Goal: Transaction & Acquisition: Download file/media

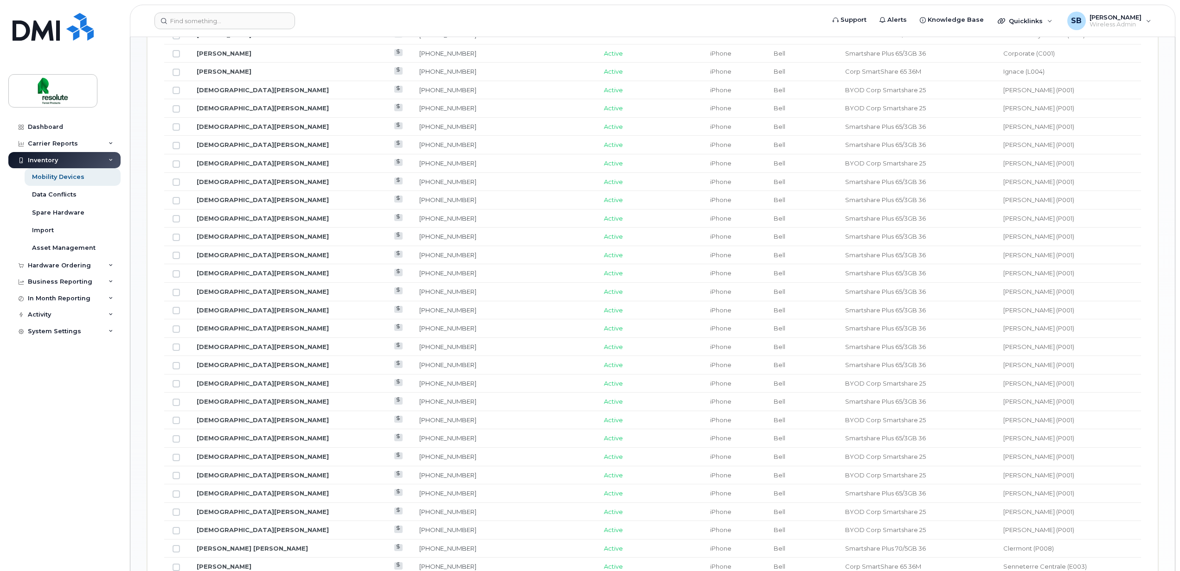
scroll to position [557, 0]
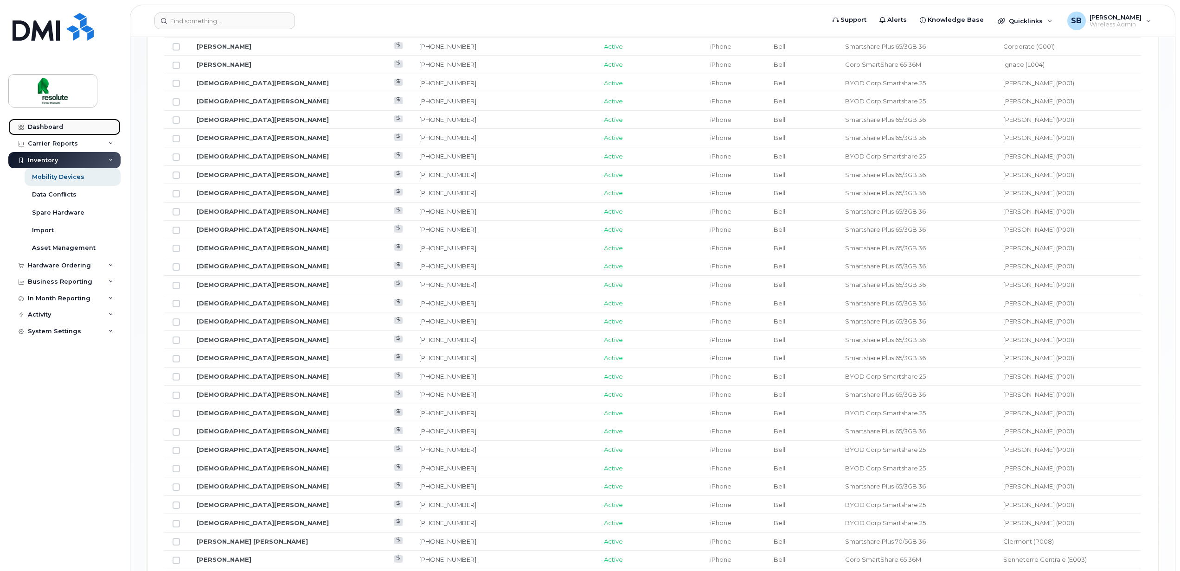
click at [38, 127] on div "Dashboard" at bounding box center [45, 126] width 35 height 7
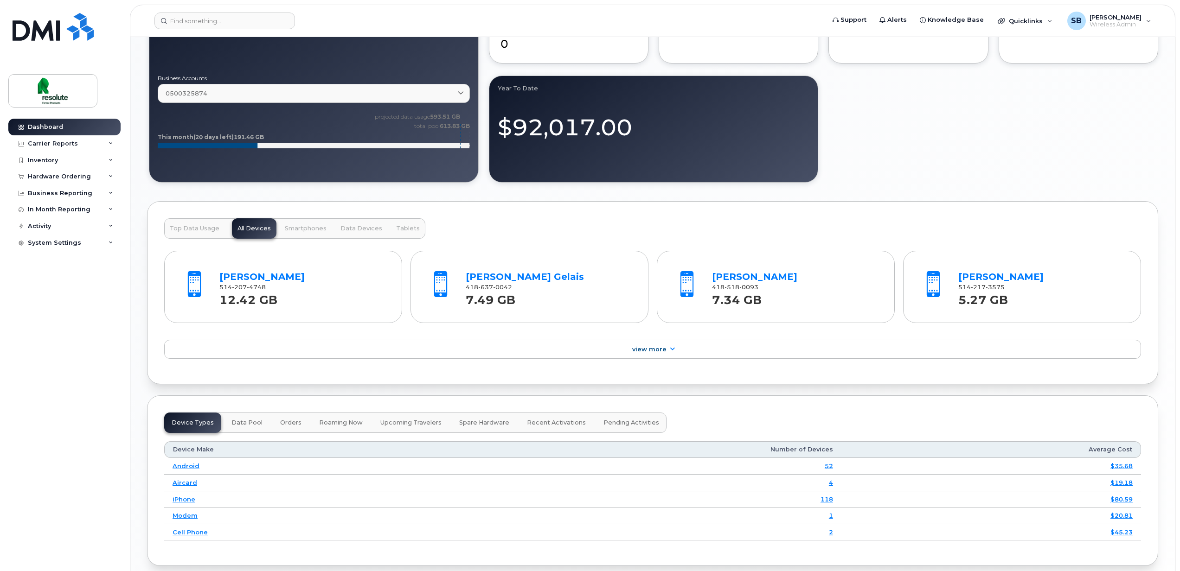
scroll to position [962, 0]
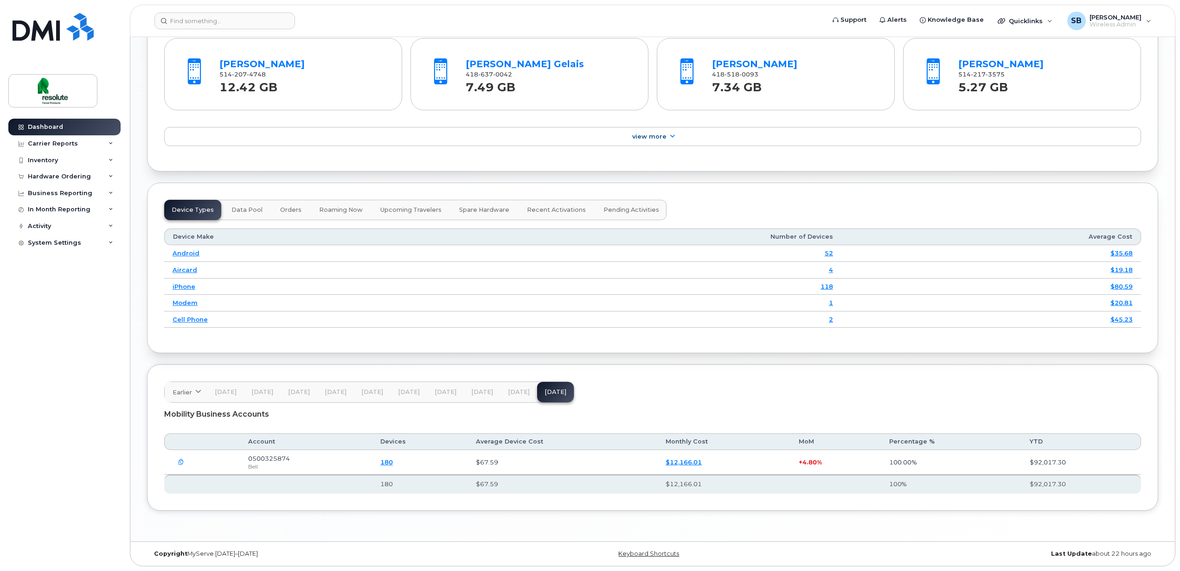
click at [179, 461] on icon "button" at bounding box center [181, 463] width 6 height 6
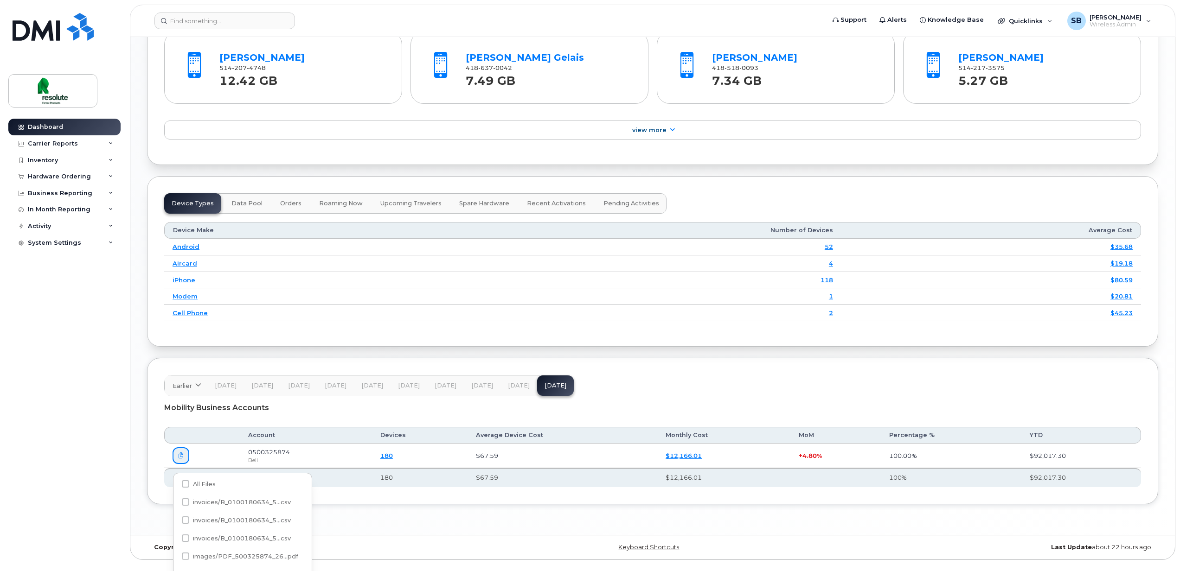
click at [764, 460] on td "$12,166.01" at bounding box center [723, 456] width 133 height 25
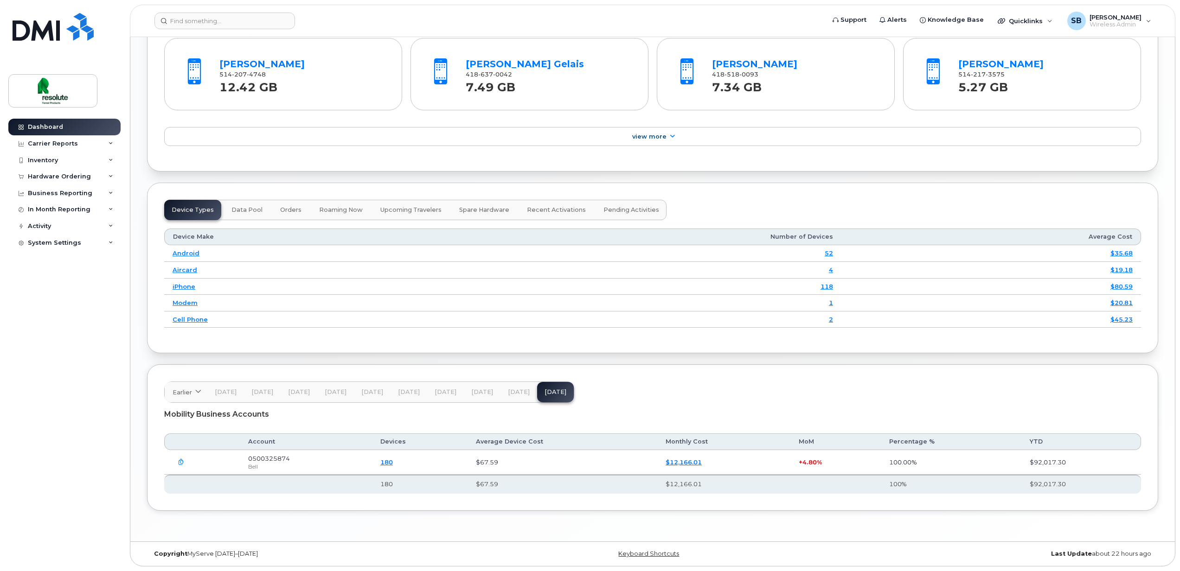
click at [676, 462] on link "$12,166.01" at bounding box center [684, 462] width 36 height 7
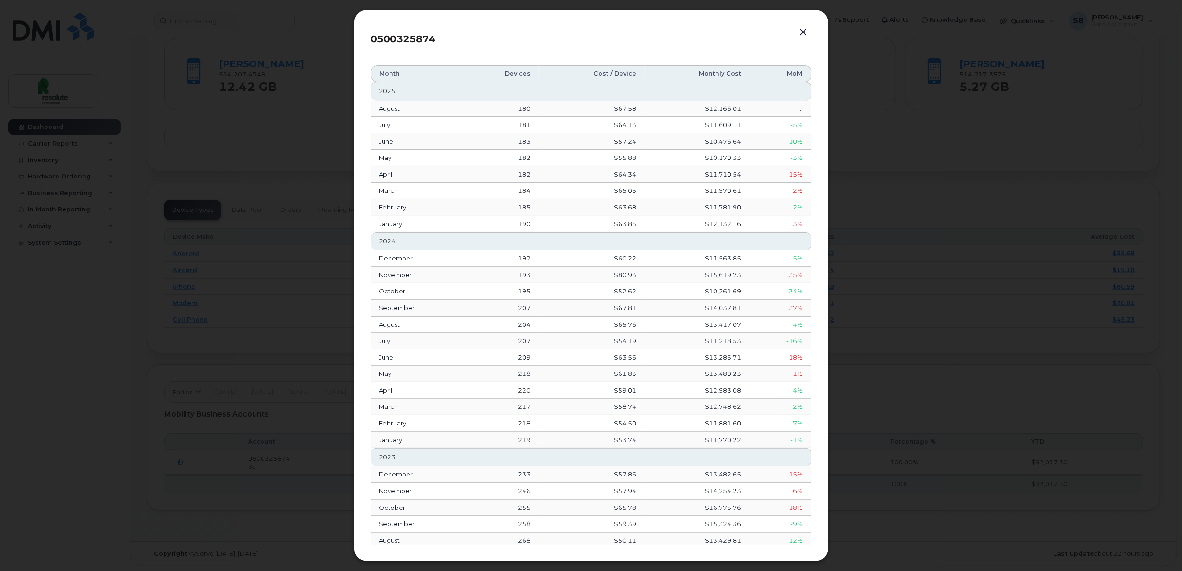
click at [806, 30] on button "button" at bounding box center [804, 32] width 14 height 13
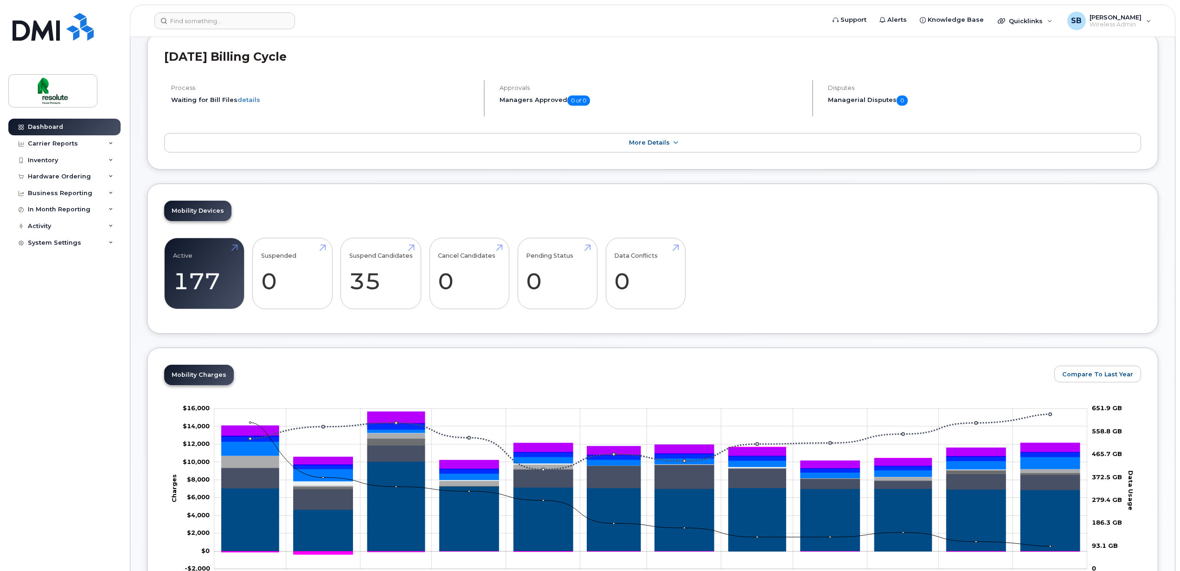
scroll to position [0, 0]
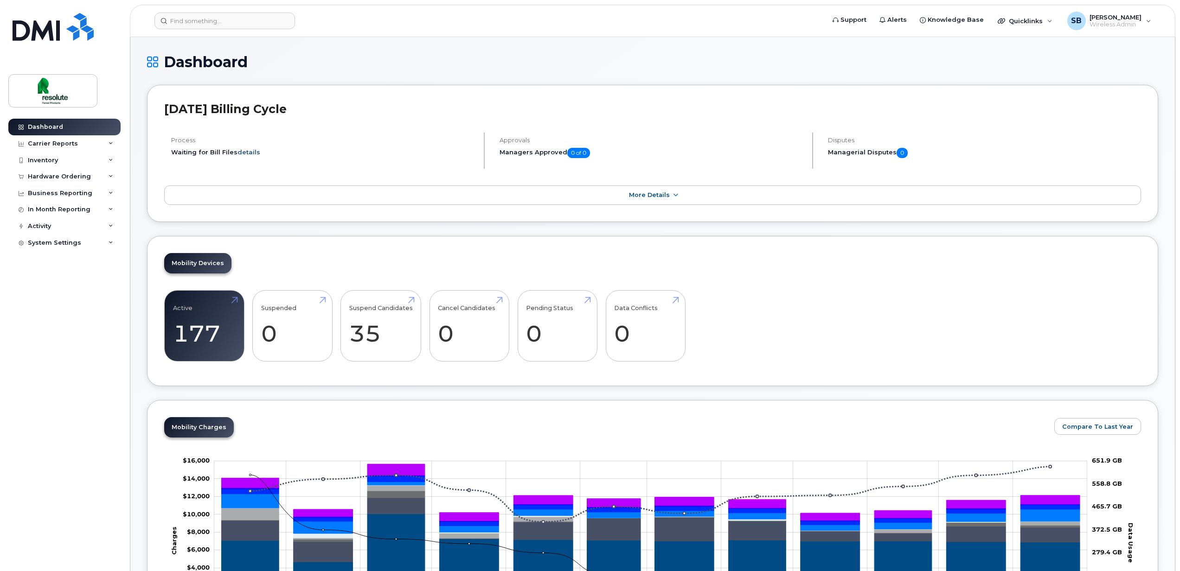
click at [246, 152] on link "details" at bounding box center [248, 151] width 23 height 7
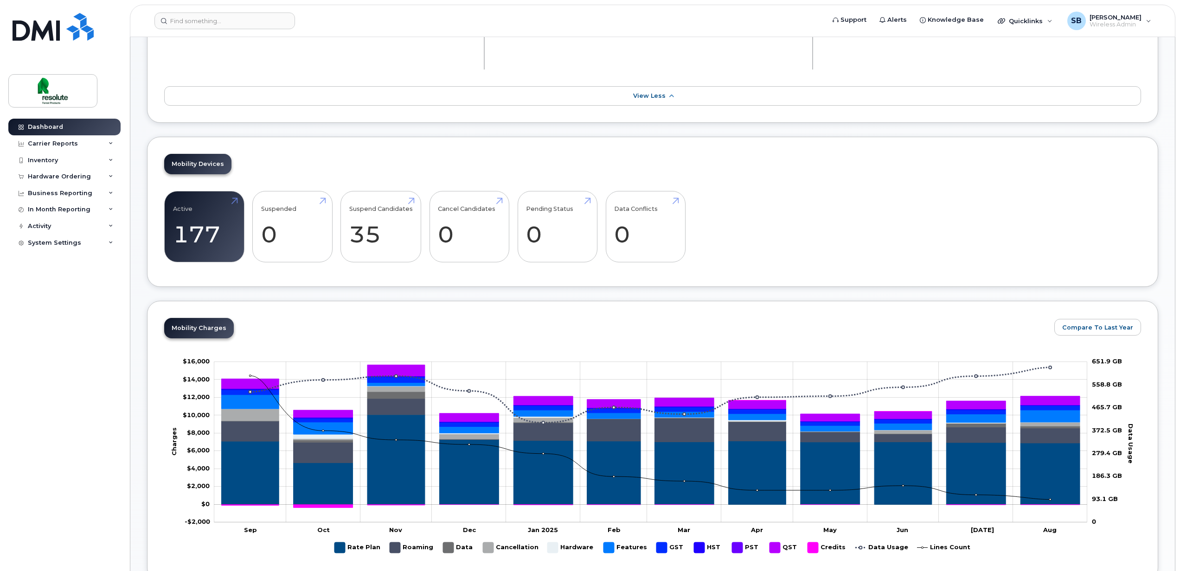
scroll to position [247, 0]
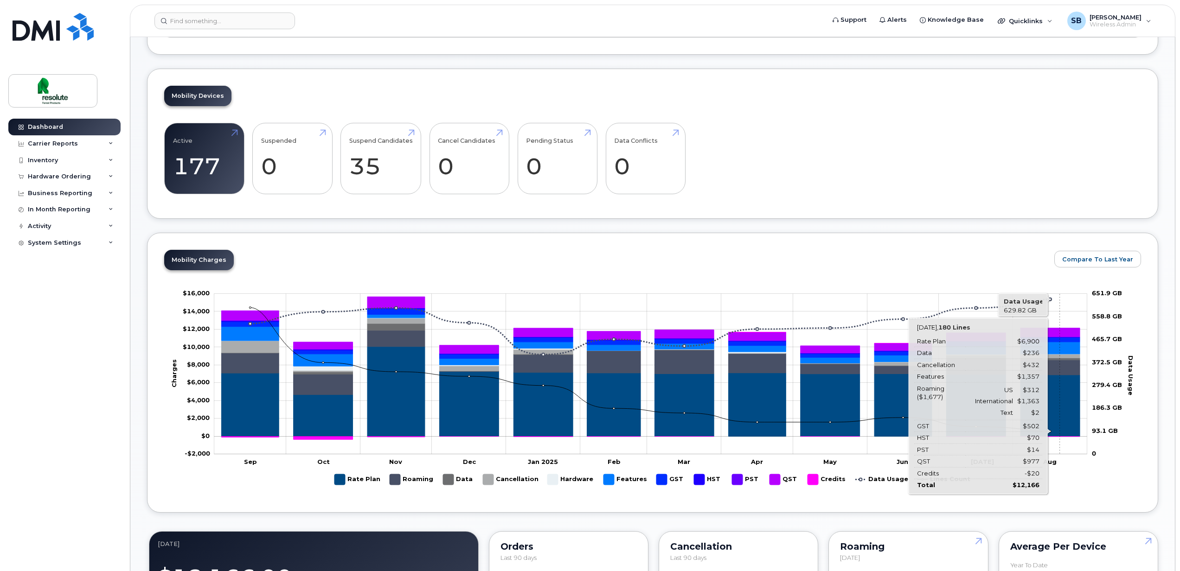
click at [1060, 403] on icon "Rate Plan" at bounding box center [1049, 406] width 59 height 62
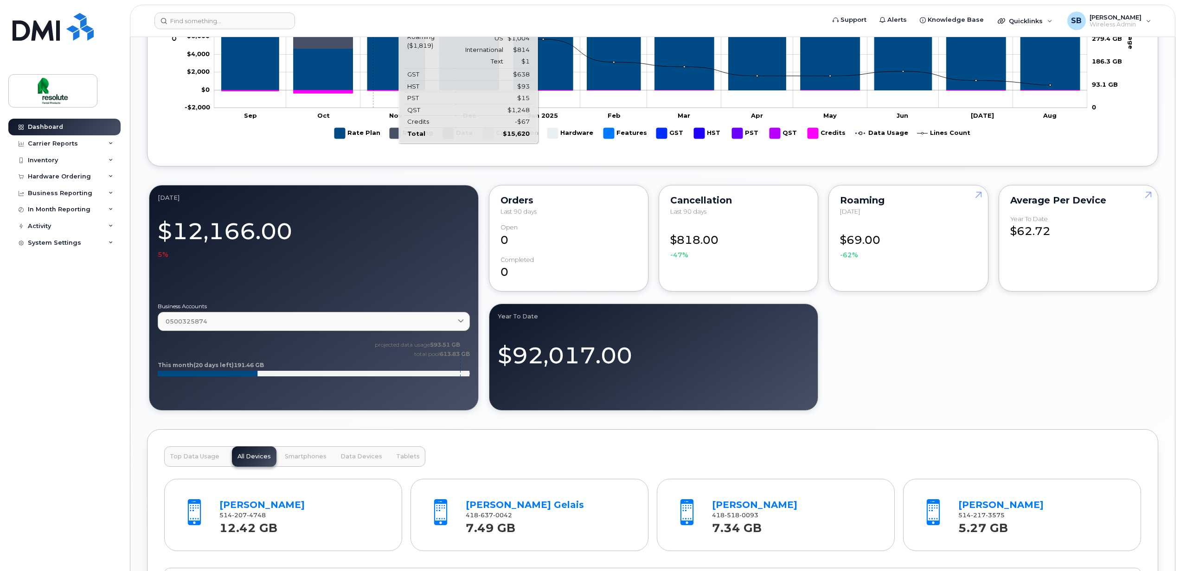
scroll to position [618, 0]
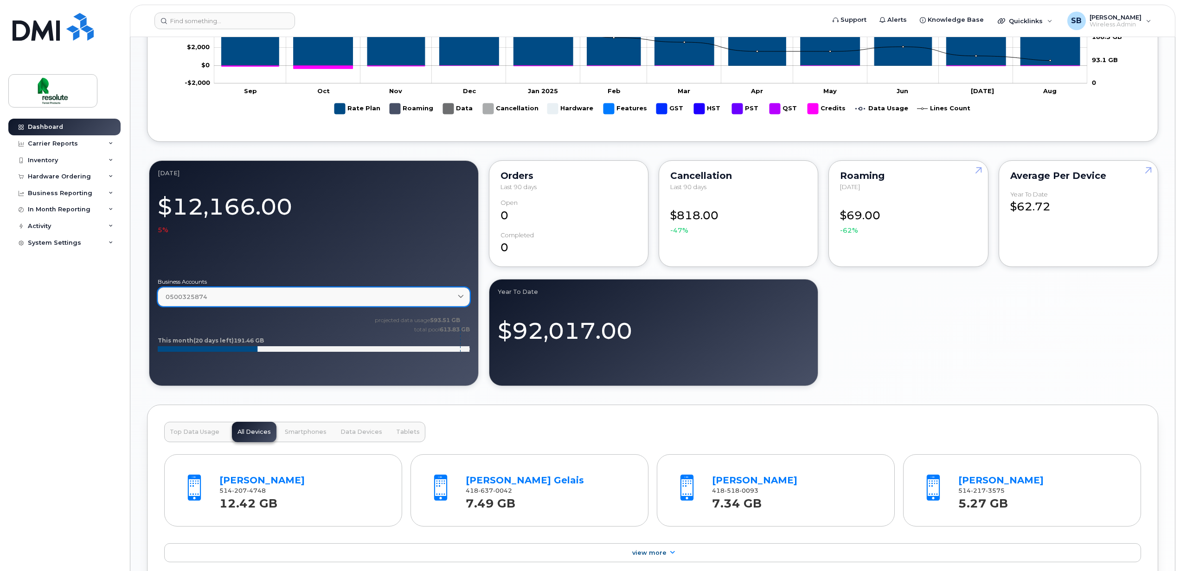
click at [194, 297] on span "0500325874" at bounding box center [187, 297] width 42 height 9
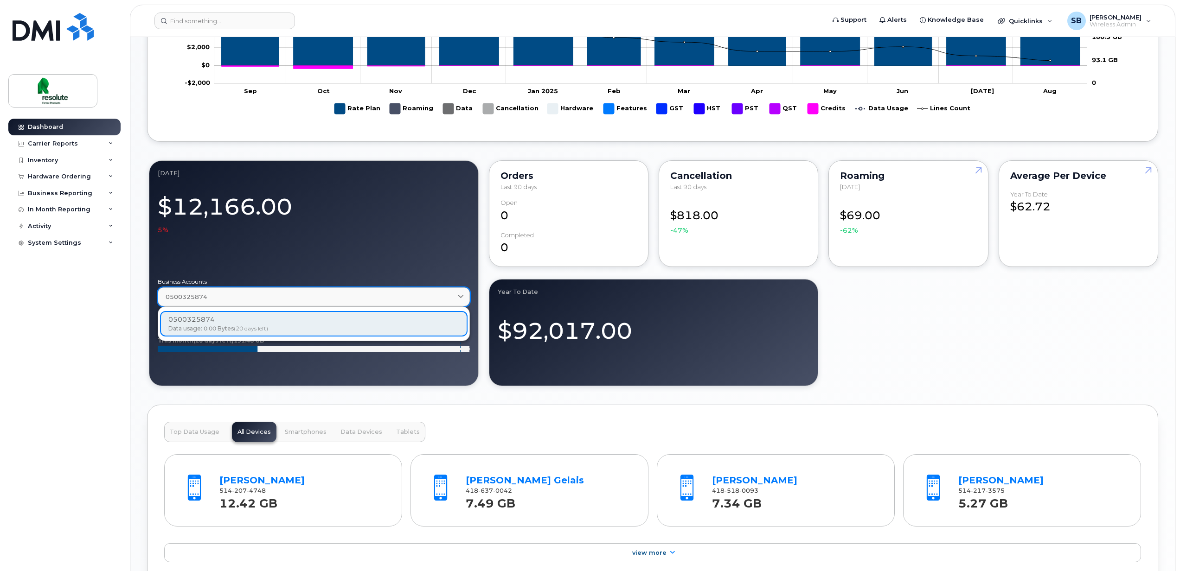
click at [194, 297] on span "0500325874" at bounding box center [187, 297] width 42 height 9
click at [195, 321] on div "0500325874 Data usage: 0.00 Bytes (20 days left)" at bounding box center [314, 324] width 308 height 26
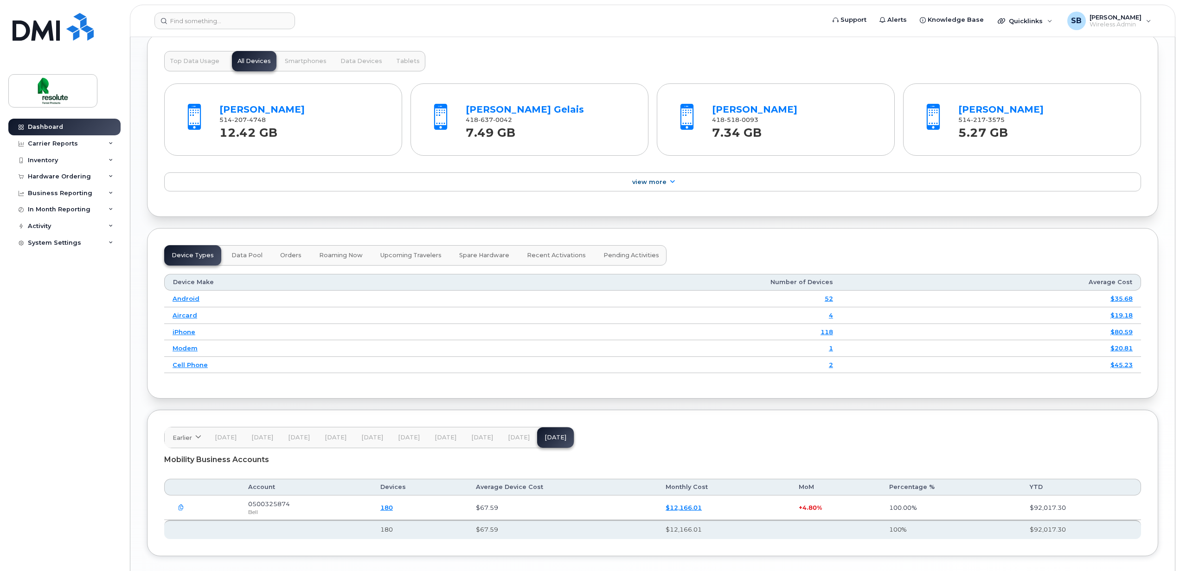
scroll to position [1041, 0]
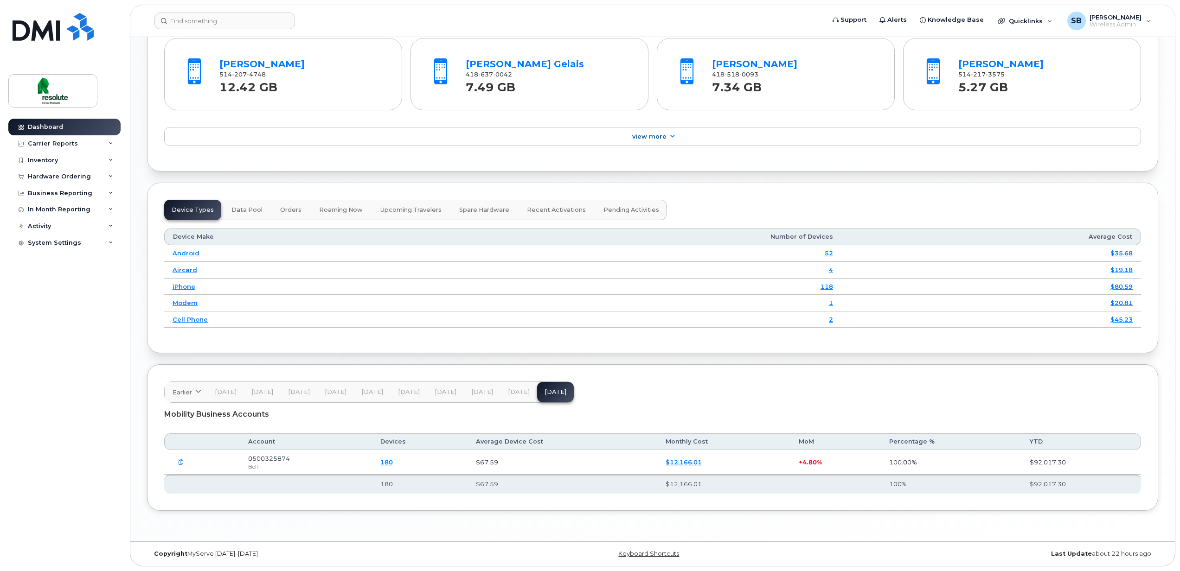
click at [177, 461] on button "button" at bounding box center [181, 462] width 17 height 17
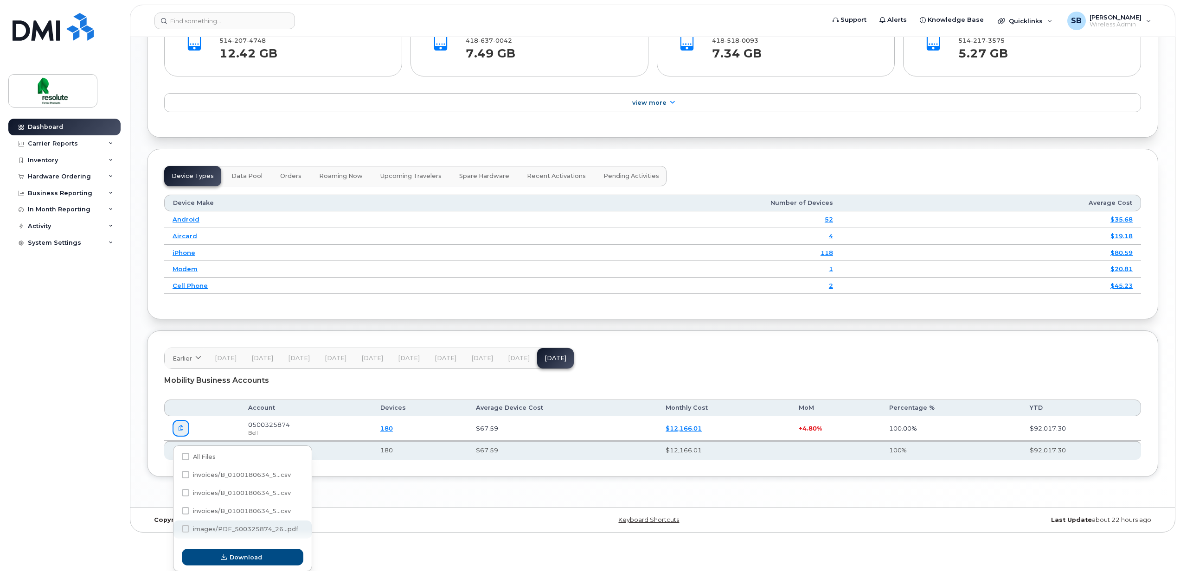
scroll to position [1068, 0]
click at [184, 531] on span at bounding box center [185, 529] width 7 height 7
click at [175, 531] on input "images/PDF_500325874_26...pdf" at bounding box center [173, 530] width 5 height 5
checkbox input "true"
click at [242, 558] on span "Download" at bounding box center [246, 558] width 32 height 9
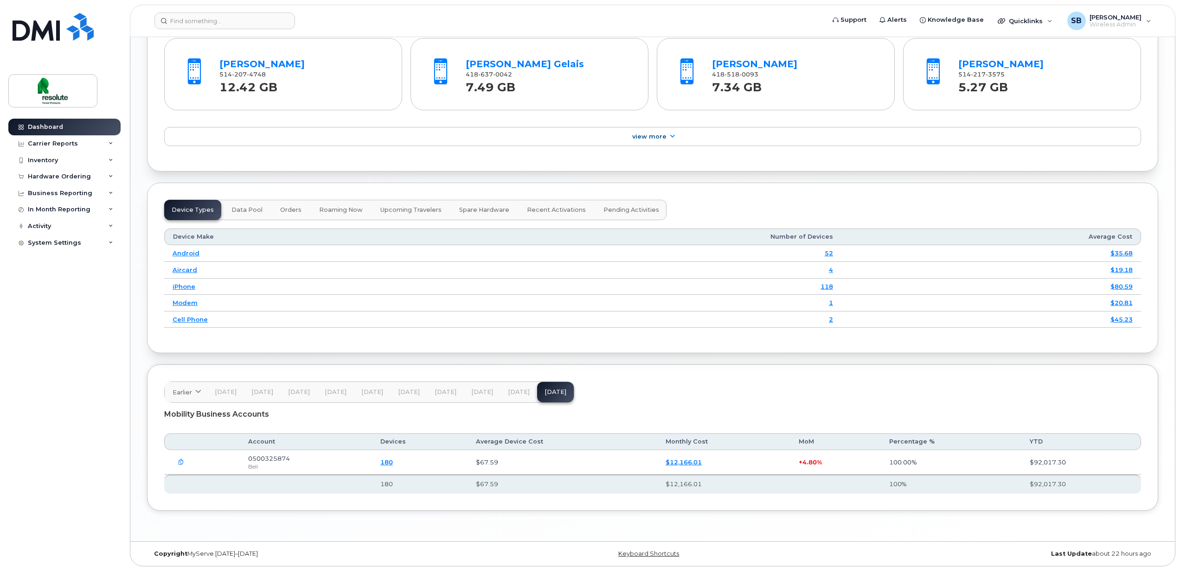
scroll to position [1041, 0]
click at [109, 140] on div "Carrier Reports" at bounding box center [64, 143] width 112 height 17
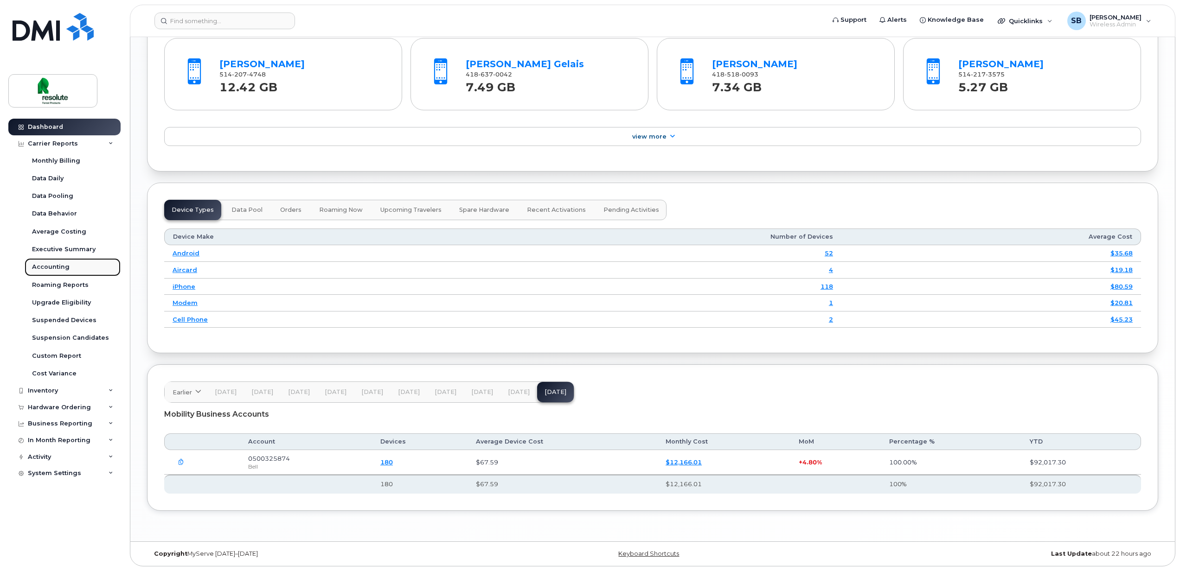
click at [52, 268] on div "Accounting" at bounding box center [51, 267] width 38 height 8
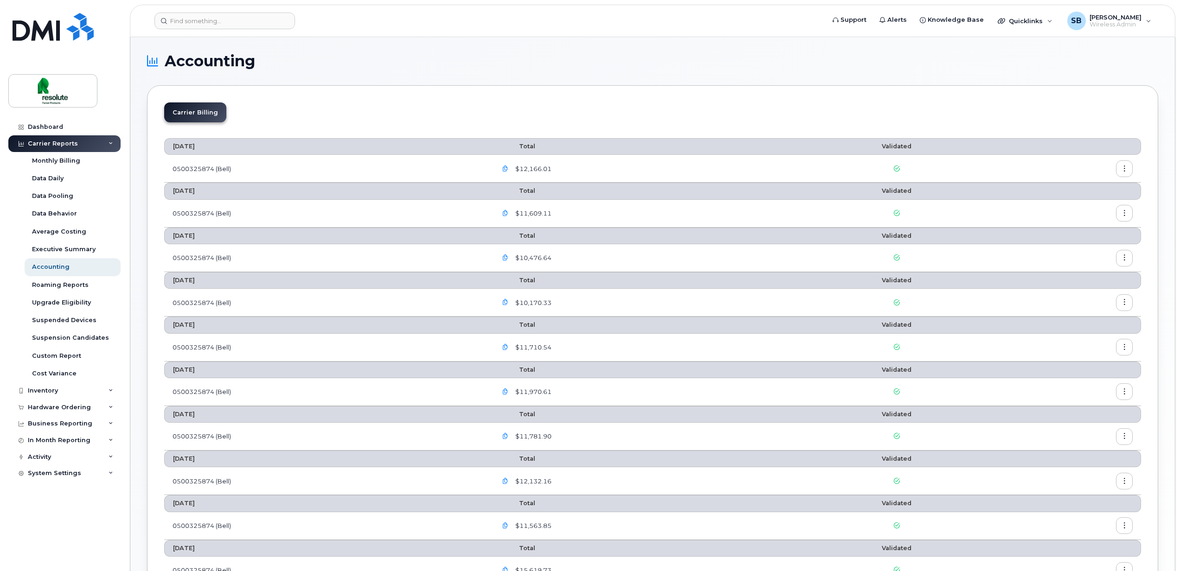
click at [508, 170] on icon "button" at bounding box center [505, 169] width 6 height 6
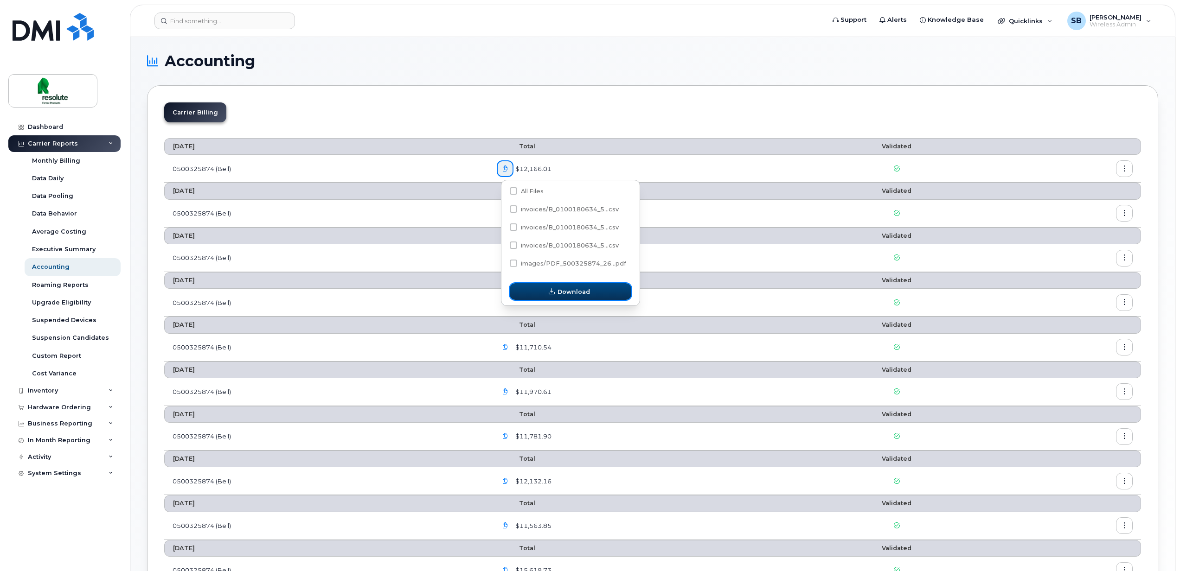
click at [570, 291] on span "Download" at bounding box center [574, 292] width 32 height 9
click at [524, 166] on span "$12,166.01" at bounding box center [532, 169] width 38 height 9
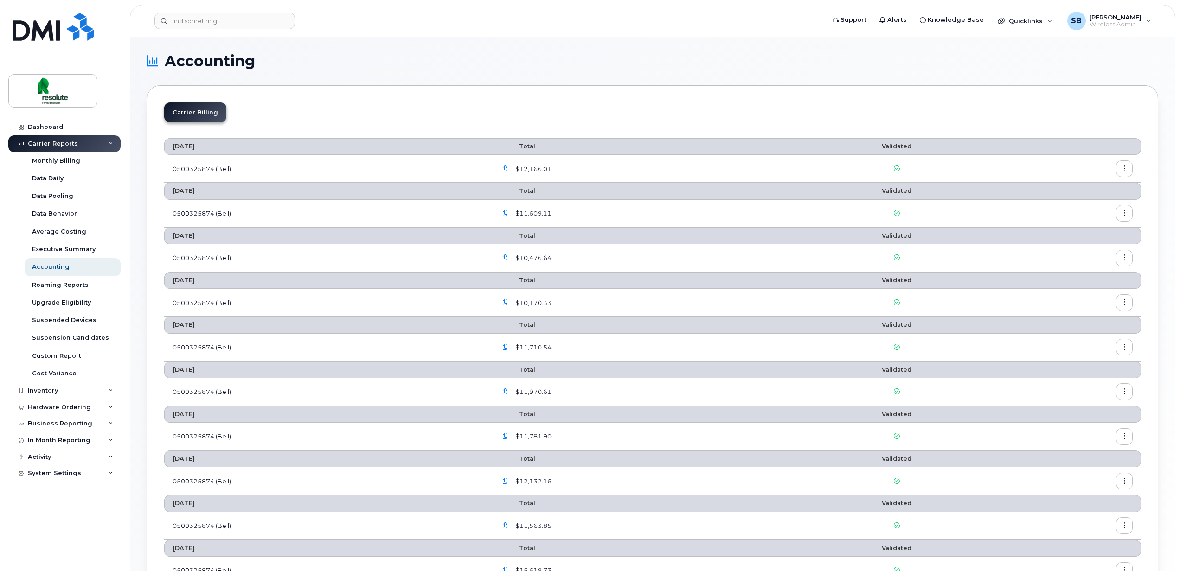
click at [508, 169] on icon "button" at bounding box center [505, 169] width 6 height 6
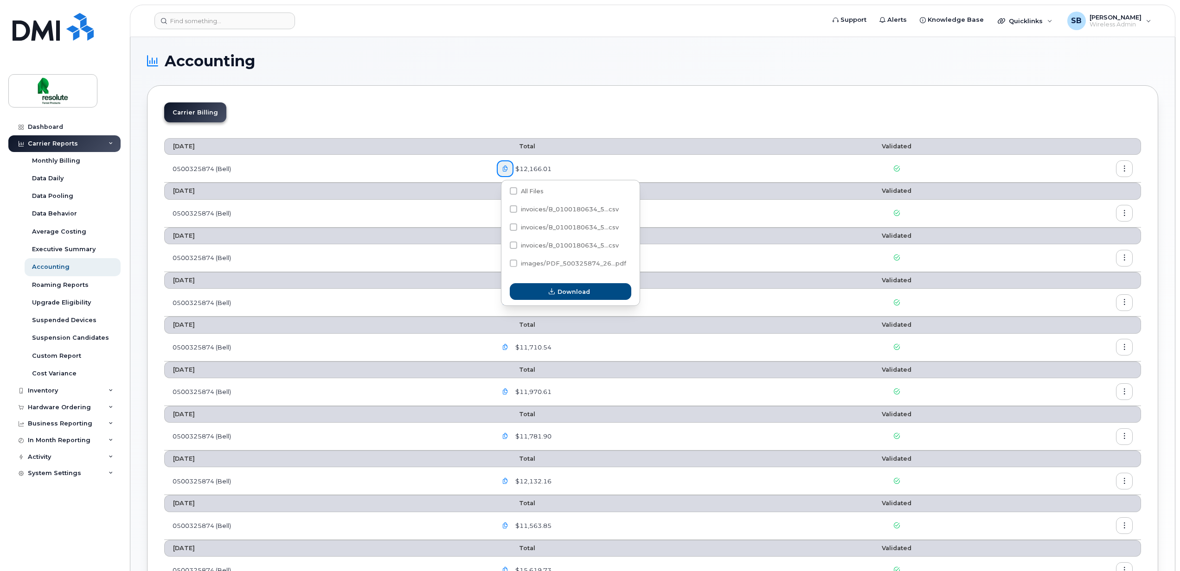
click at [508, 169] on icon "button" at bounding box center [505, 169] width 6 height 6
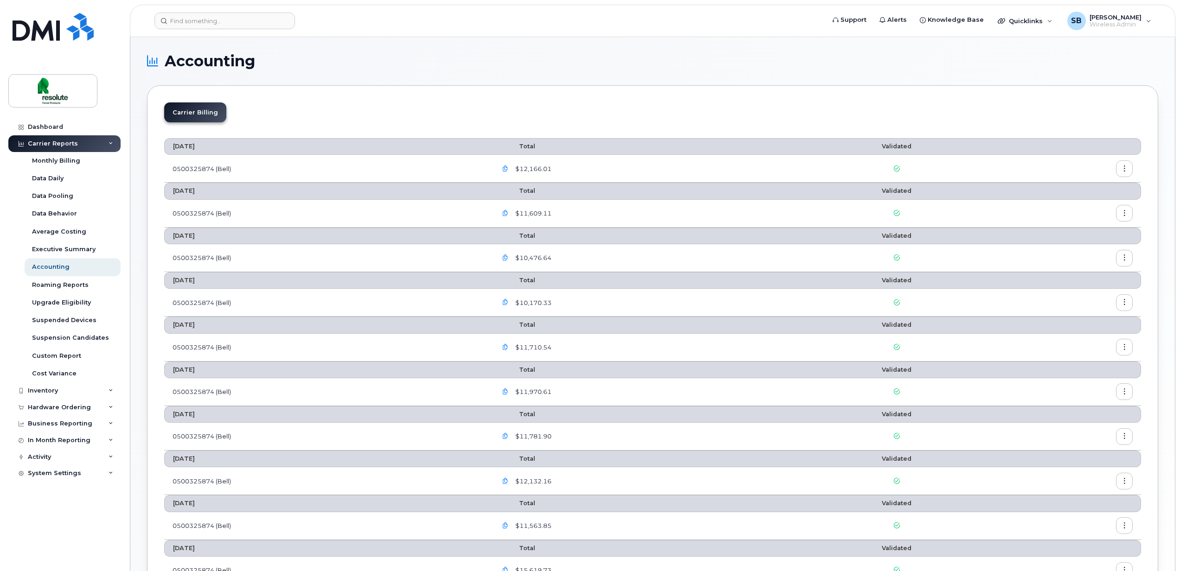
click at [508, 169] on icon "button" at bounding box center [505, 169] width 6 height 6
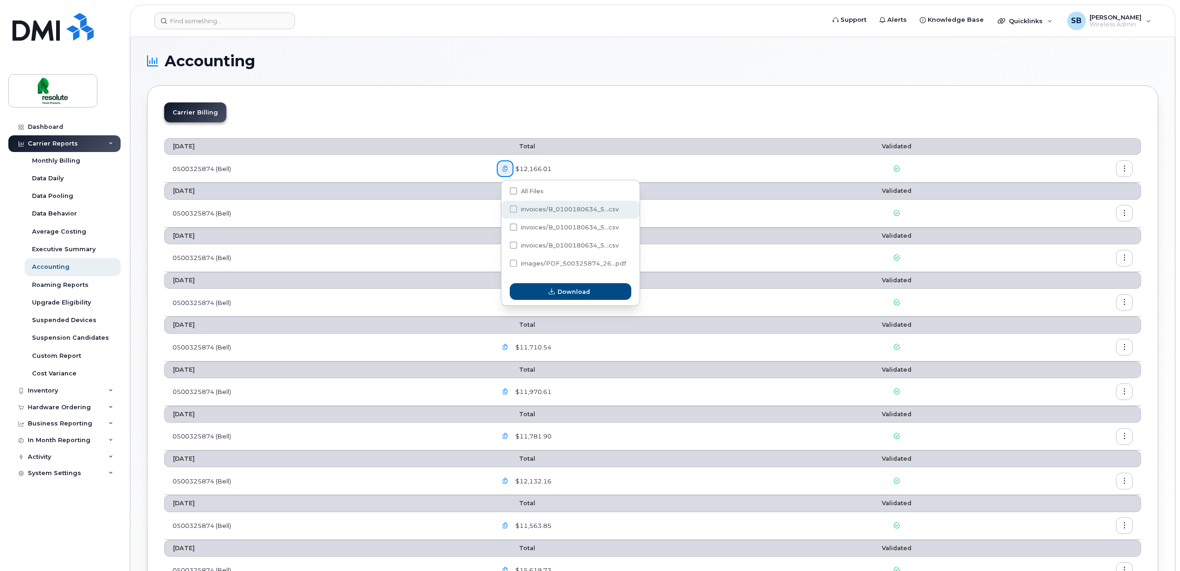
click at [513, 208] on span at bounding box center [513, 208] width 7 height 7
click at [503, 208] on input "invoices/B_0100180634_5...csv" at bounding box center [501, 209] width 5 height 5
checkbox input "true"
click at [569, 293] on span "Download" at bounding box center [574, 292] width 32 height 9
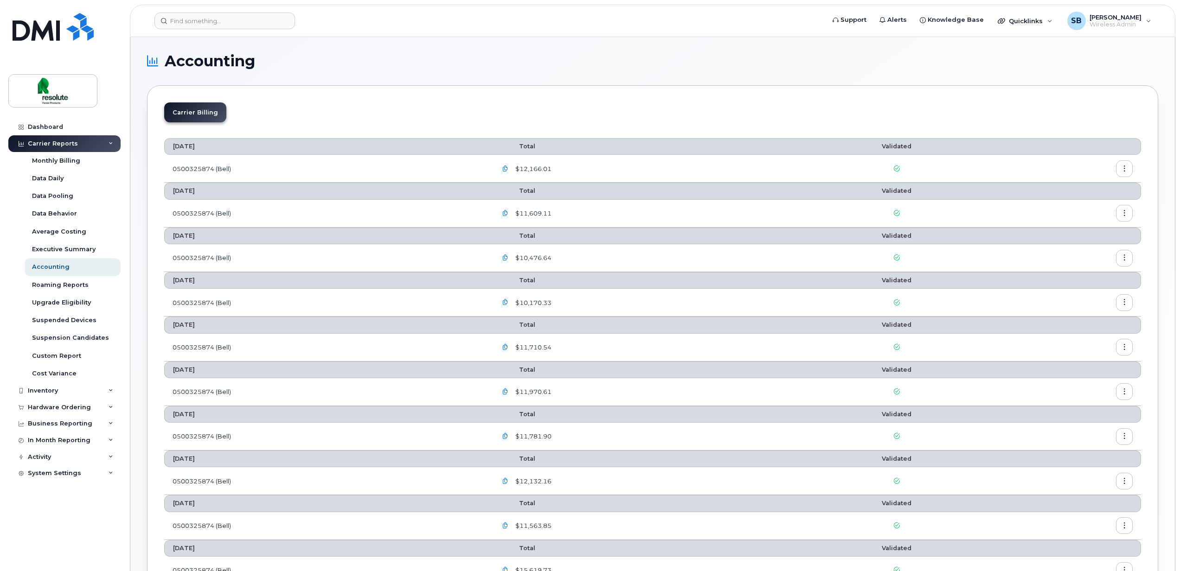
click at [1126, 169] on icon "button" at bounding box center [1125, 169] width 6 height 6
click at [1084, 206] on span "Download" at bounding box center [1082, 207] width 36 height 8
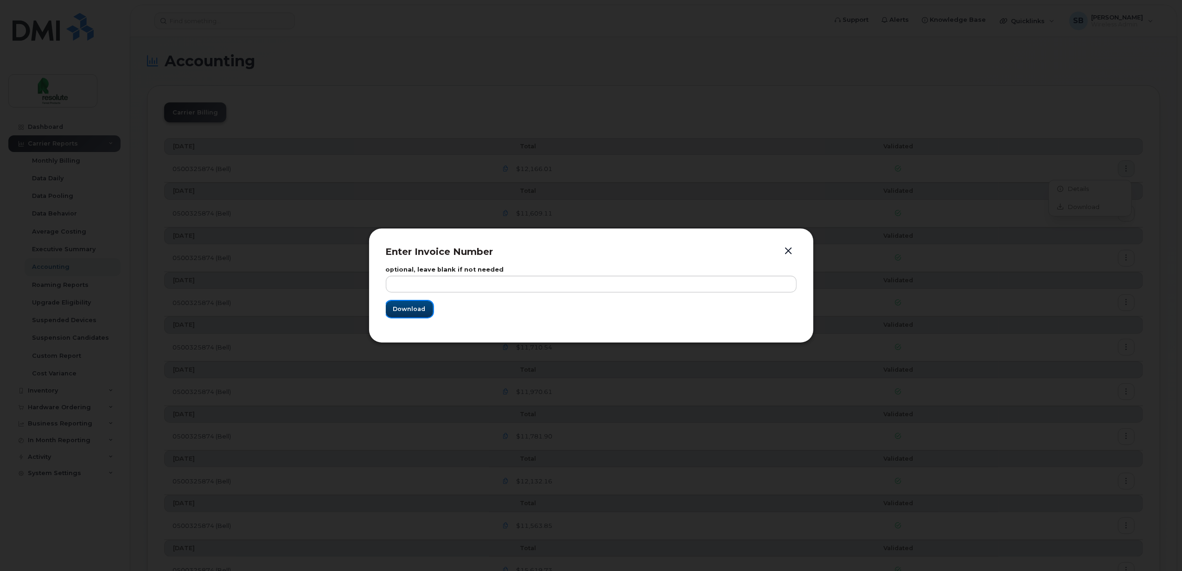
click at [390, 313] on button "Download" at bounding box center [409, 309] width 47 height 17
